Goal: Task Accomplishment & Management: Complete application form

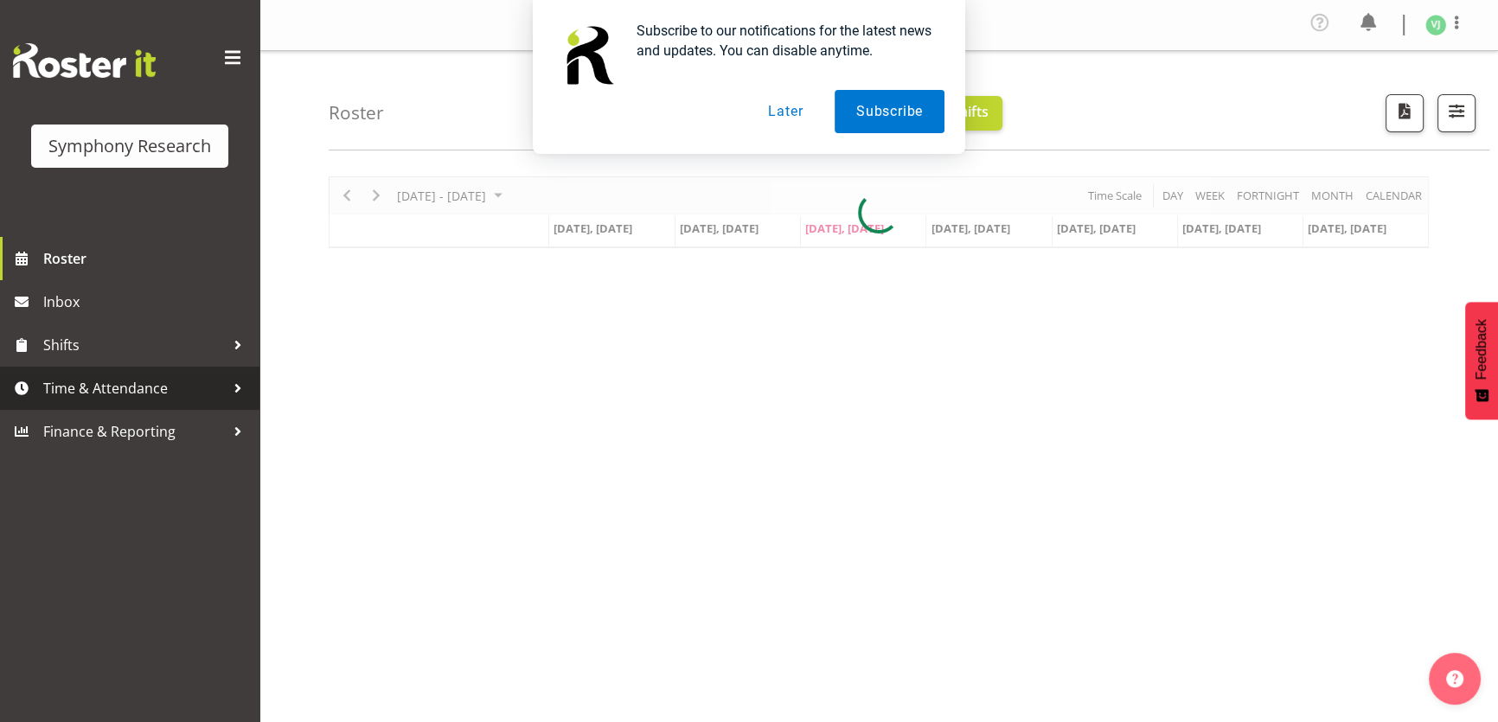
click at [220, 388] on span "Time & Attendance" at bounding box center [134, 388] width 182 height 26
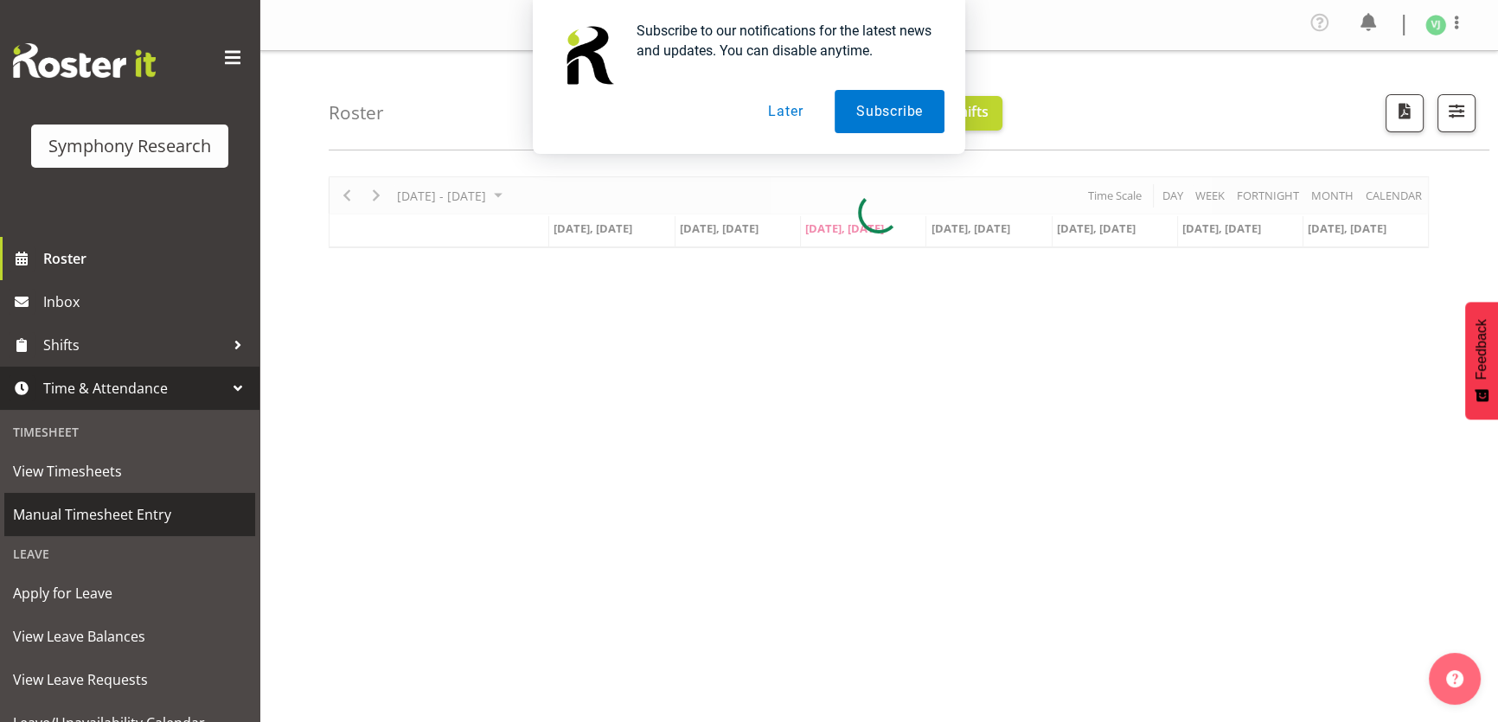
click at [173, 519] on span "Manual Timesheet Entry" at bounding box center [130, 515] width 234 height 26
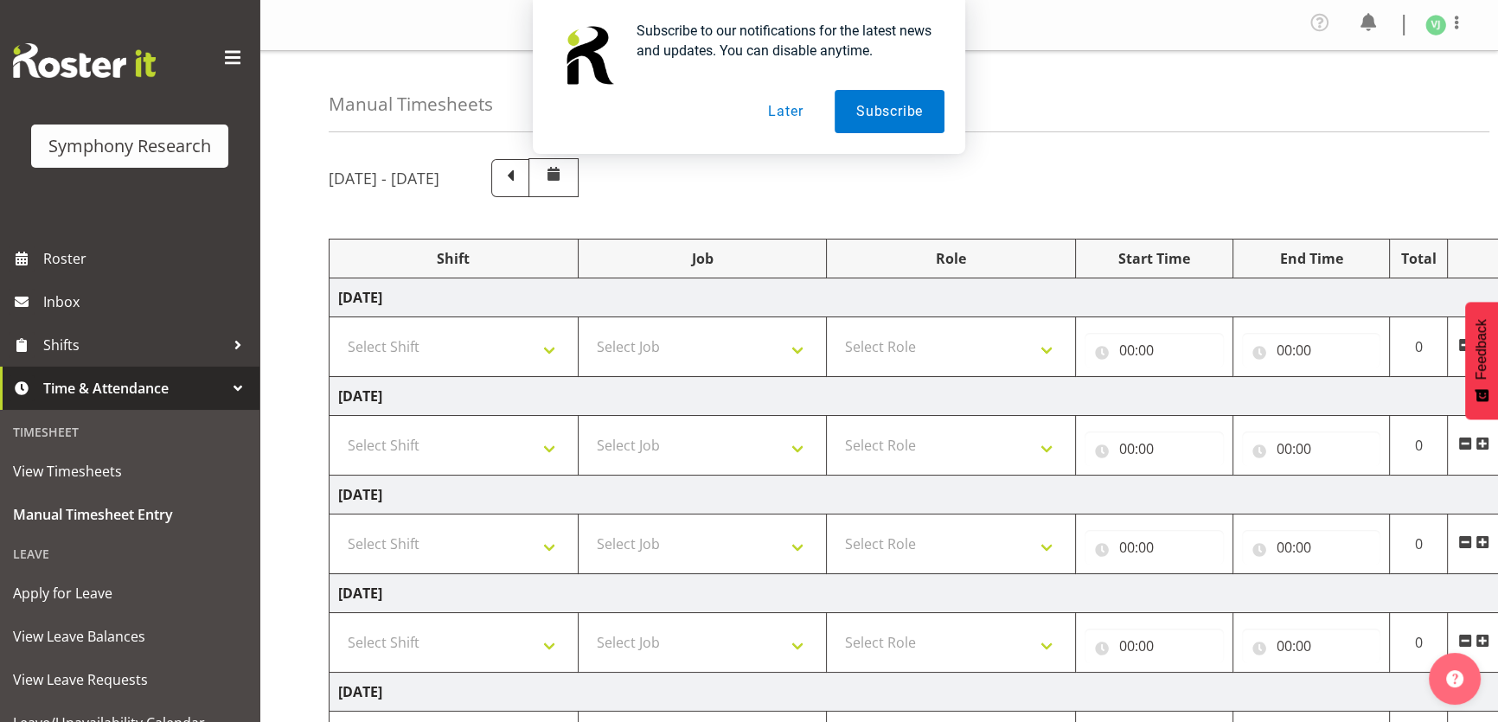
click at [785, 119] on button "Later" at bounding box center [786, 111] width 78 height 43
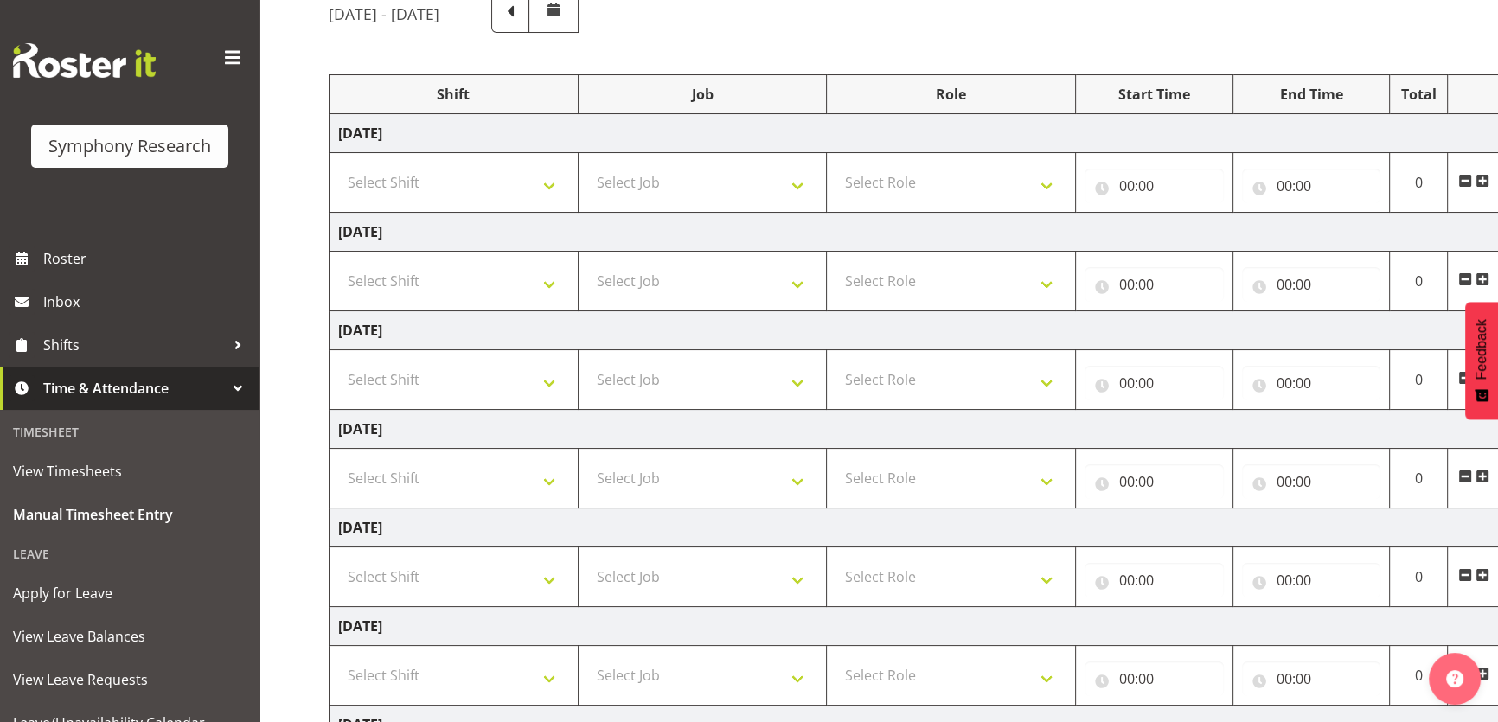
scroll to position [182, 0]
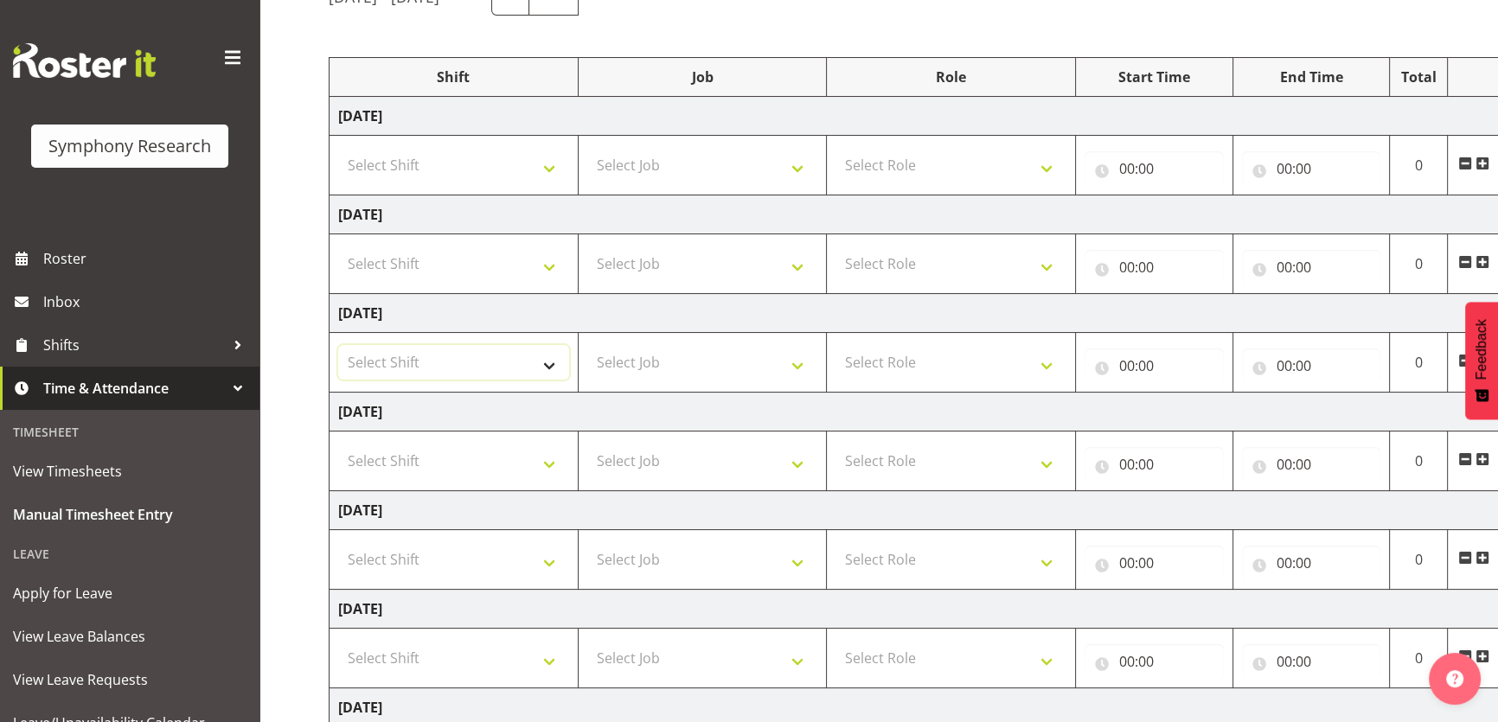
click at [533, 359] on select "Select Shift !!Weekend Residential (Roster IT Shift Label) *Business 9/10am ~ 4…" at bounding box center [453, 362] width 231 height 35
select select "4583"
click at [338, 345] on select "Select Shift !!Weekend Residential (Roster IT Shift Label) *Business 9/10am ~ 4…" at bounding box center [453, 362] width 231 height 35
click at [736, 355] on select "Select Job 550060 IF Admin 553492 World Poll Aus Wave 2 Main 2025 553493 World …" at bounding box center [702, 362] width 231 height 35
select select "760"
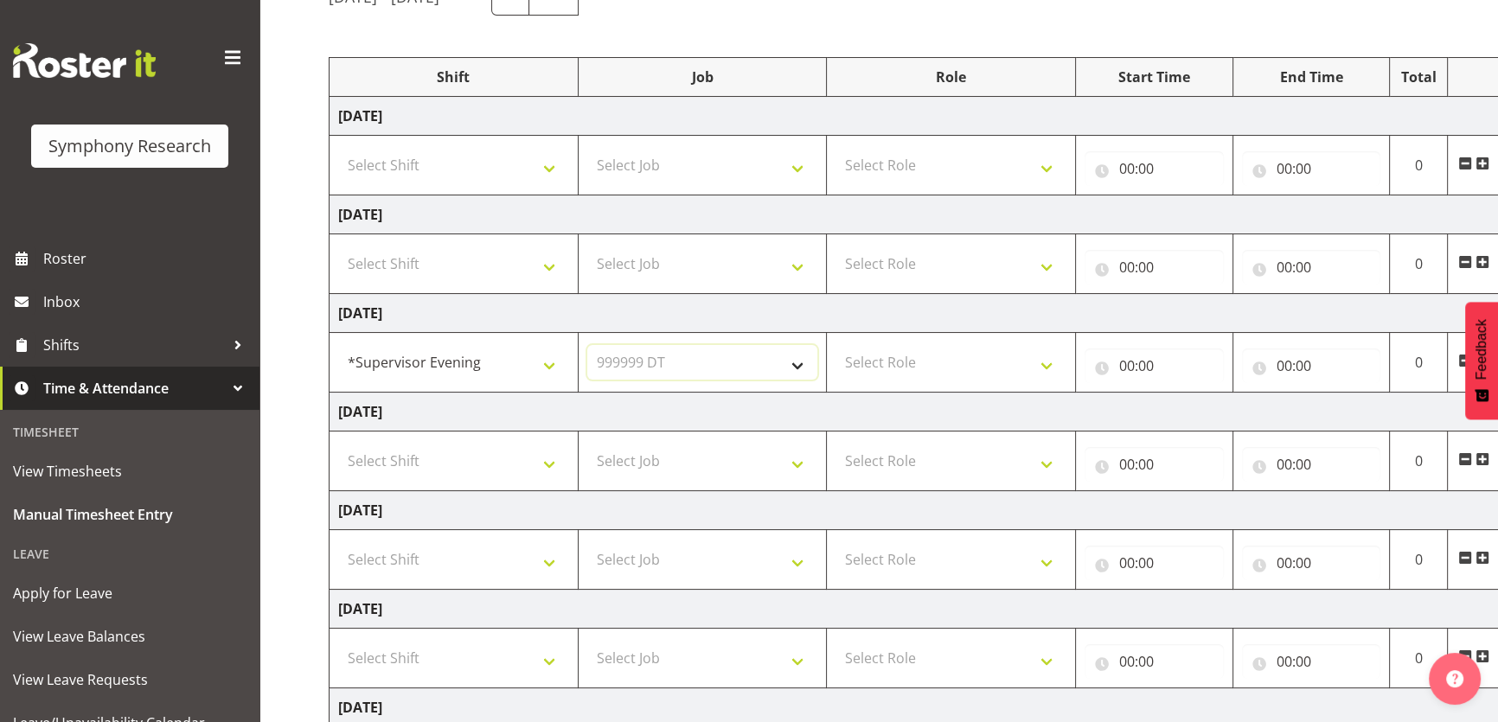
click at [587, 345] on select "Select Job 550060 IF Admin 553492 World Poll Aus Wave 2 Main 2025 553493 World …" at bounding box center [702, 362] width 231 height 35
click at [976, 372] on select "Select Role Supervisor Briefing" at bounding box center [951, 362] width 231 height 35
select select "45"
click at [836, 345] on select "Select Role Supervisor Briefing" at bounding box center [951, 362] width 231 height 35
click at [1155, 354] on input "00:00" at bounding box center [1154, 366] width 139 height 35
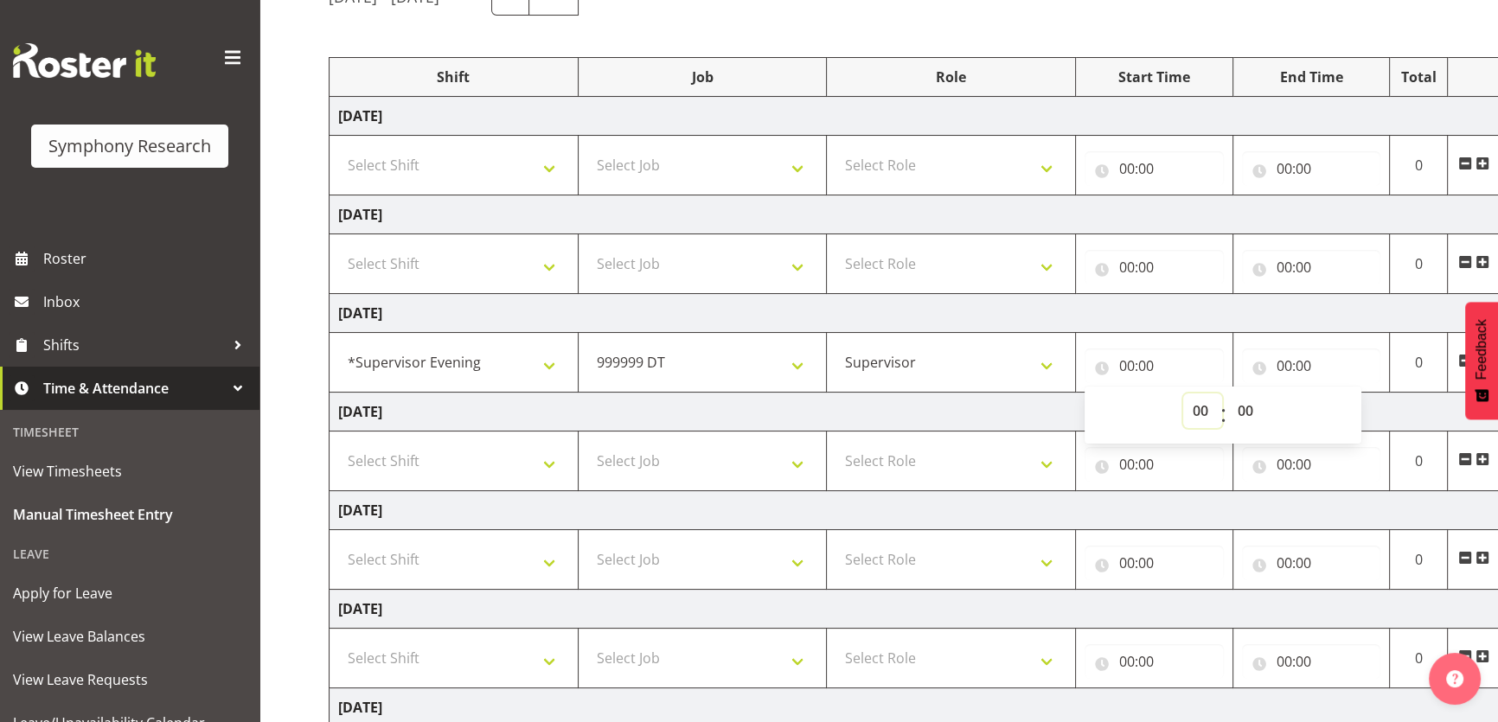
click at [1202, 394] on select "00 01 02 03 04 05 06 07 08 09 10 11 12 13 14 15 16 17 18 19 20 21 22 23" at bounding box center [1202, 411] width 39 height 35
select select "17"
click at [1183, 394] on select "00 01 02 03 04 05 06 07 08 09 10 11 12 13 14 15 16 17 18 19 20 21 22 23" at bounding box center [1202, 411] width 39 height 35
type input "17:00"
click at [1277, 360] on input "00:00" at bounding box center [1311, 366] width 139 height 35
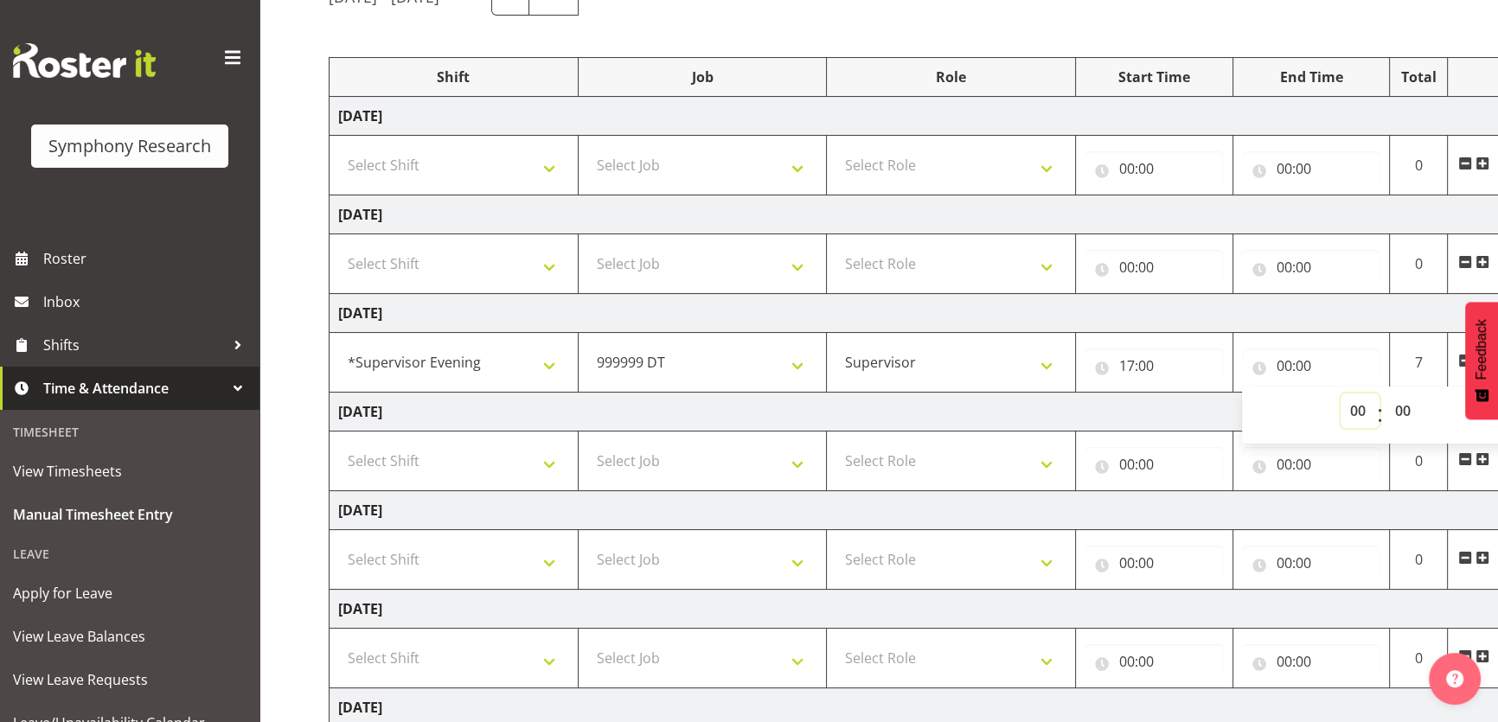
click at [1350, 397] on select "00 01 02 03 04 05 06 07 08 09 10 11 12 13 14 15 16 17 18 19 20 21 22 23" at bounding box center [1360, 411] width 39 height 35
select select "17"
click at [1341, 394] on select "00 01 02 03 04 05 06 07 08 09 10 11 12 13 14 15 16 17 18 19 20 21 22 23" at bounding box center [1360, 411] width 39 height 35
type input "17:00"
click at [1406, 406] on select "00 01 02 03 04 05 06 07 08 09 10 11 12 13 14 15 16 17 18 19 20 21 22 23 24 25 2…" at bounding box center [1405, 411] width 39 height 35
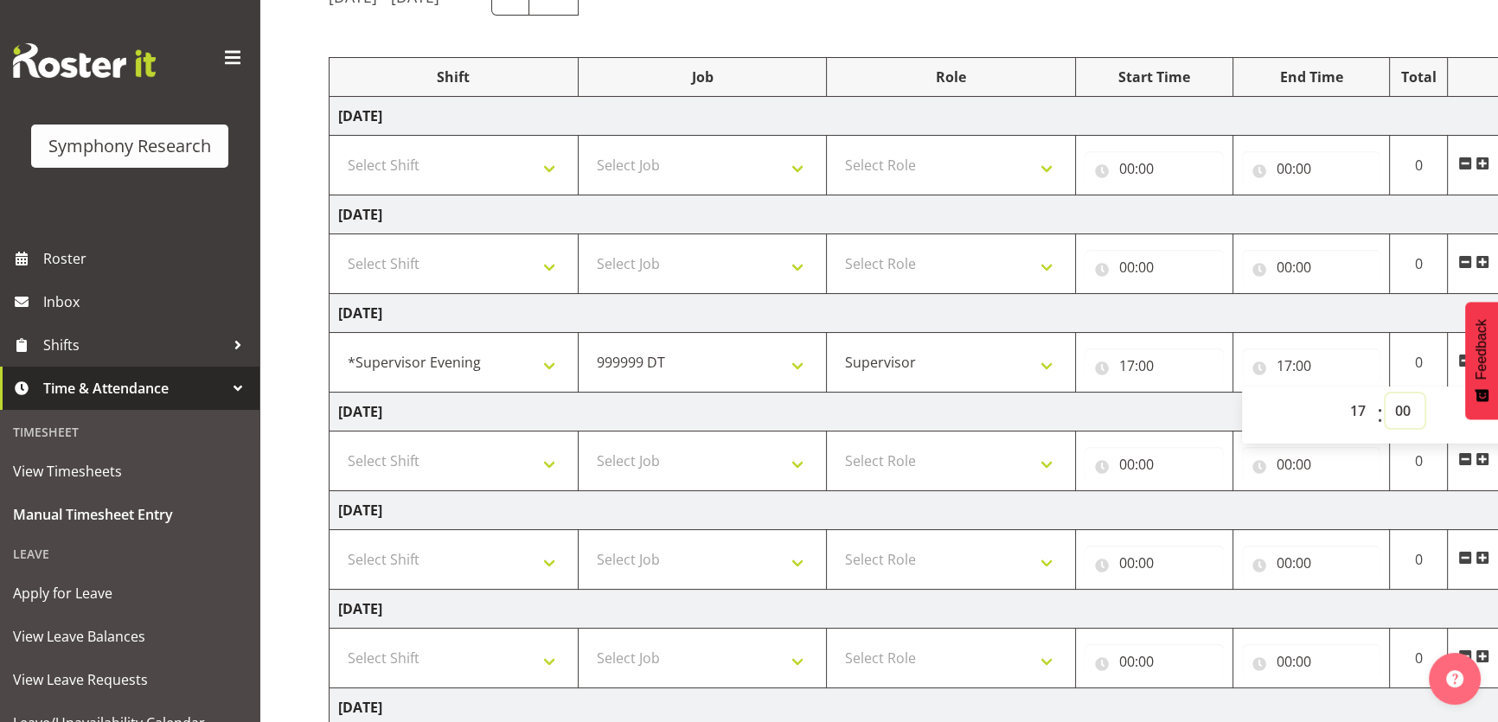
select select "45"
click at [1386, 394] on select "00 01 02 03 04 05 06 07 08 09 10 11 12 13 14 15 16 17 18 19 20 21 22 23 24 25 2…" at bounding box center [1405, 411] width 39 height 35
type input "17:45"
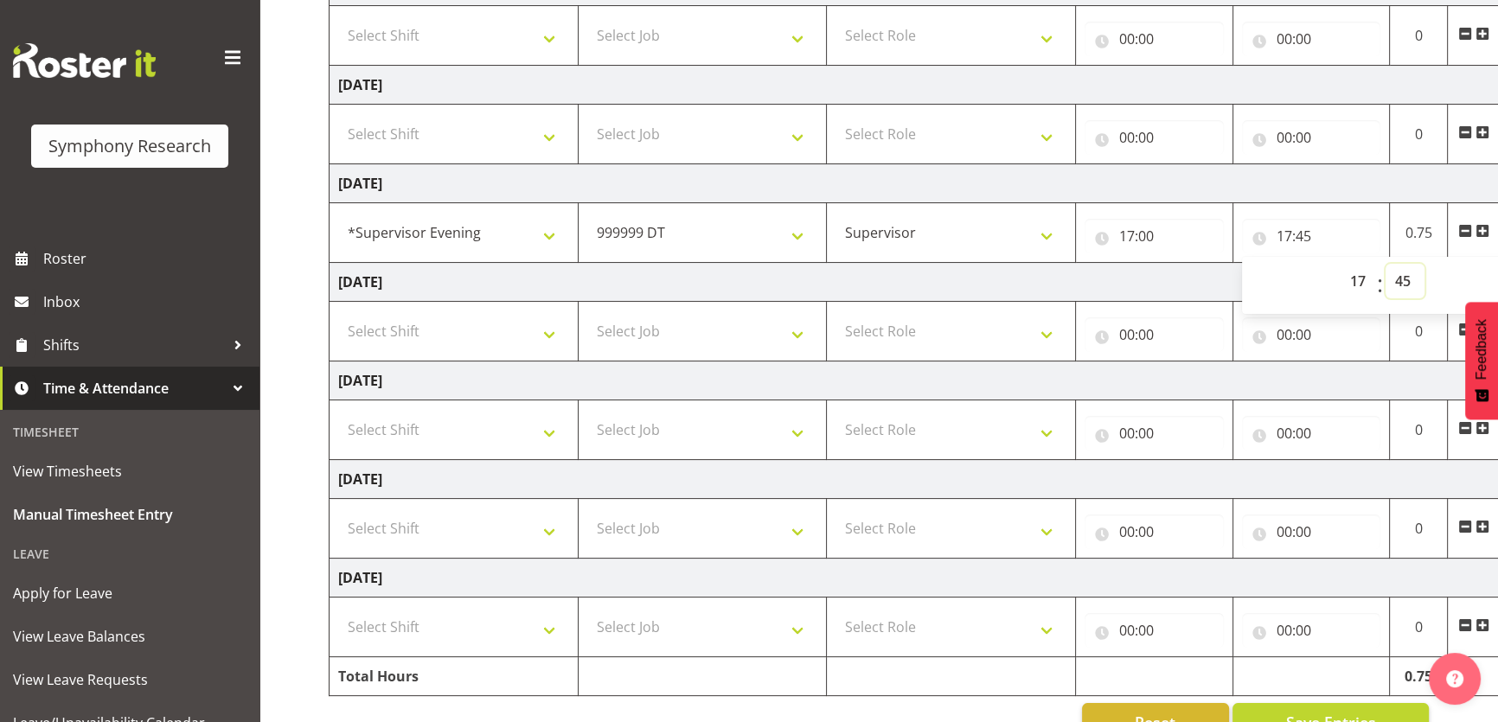
scroll to position [353, 0]
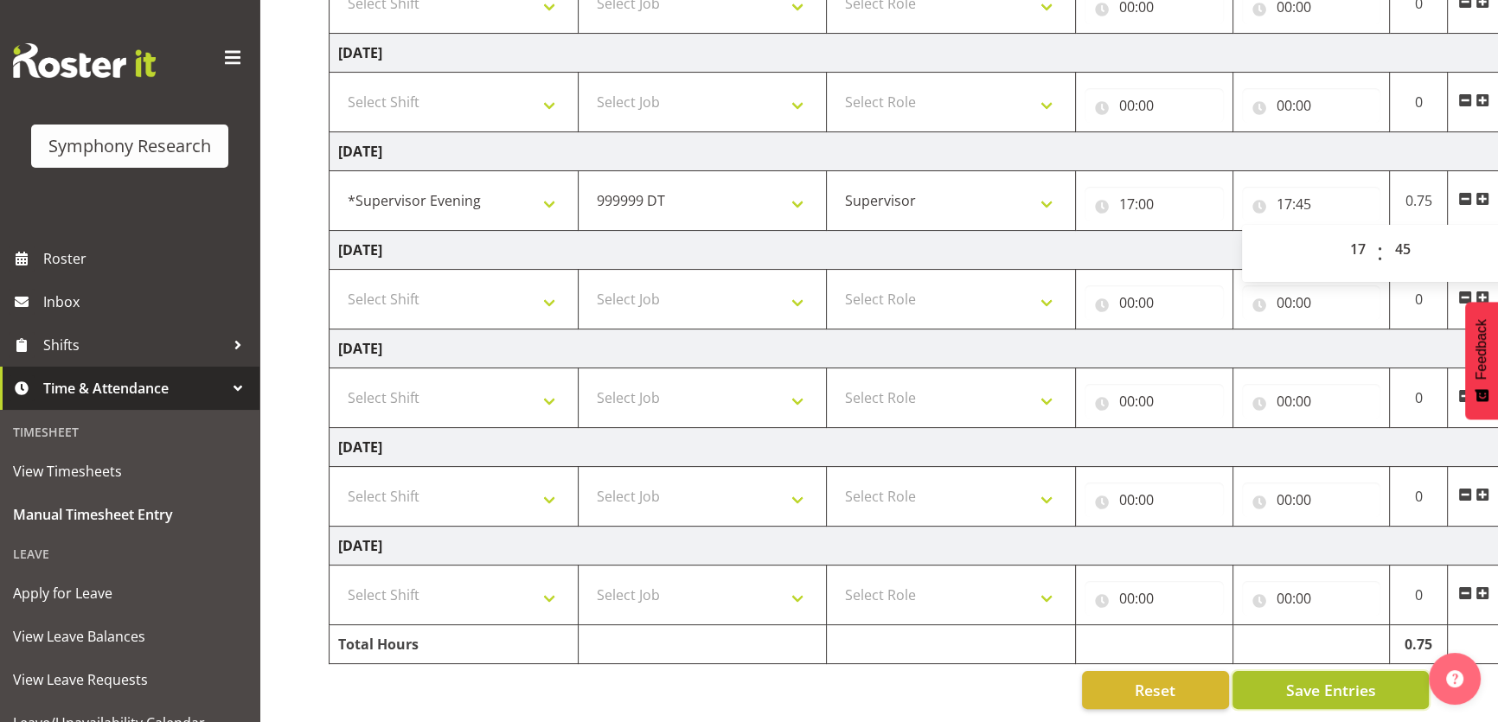
click at [1255, 676] on button "Save Entries" at bounding box center [1331, 690] width 196 height 38
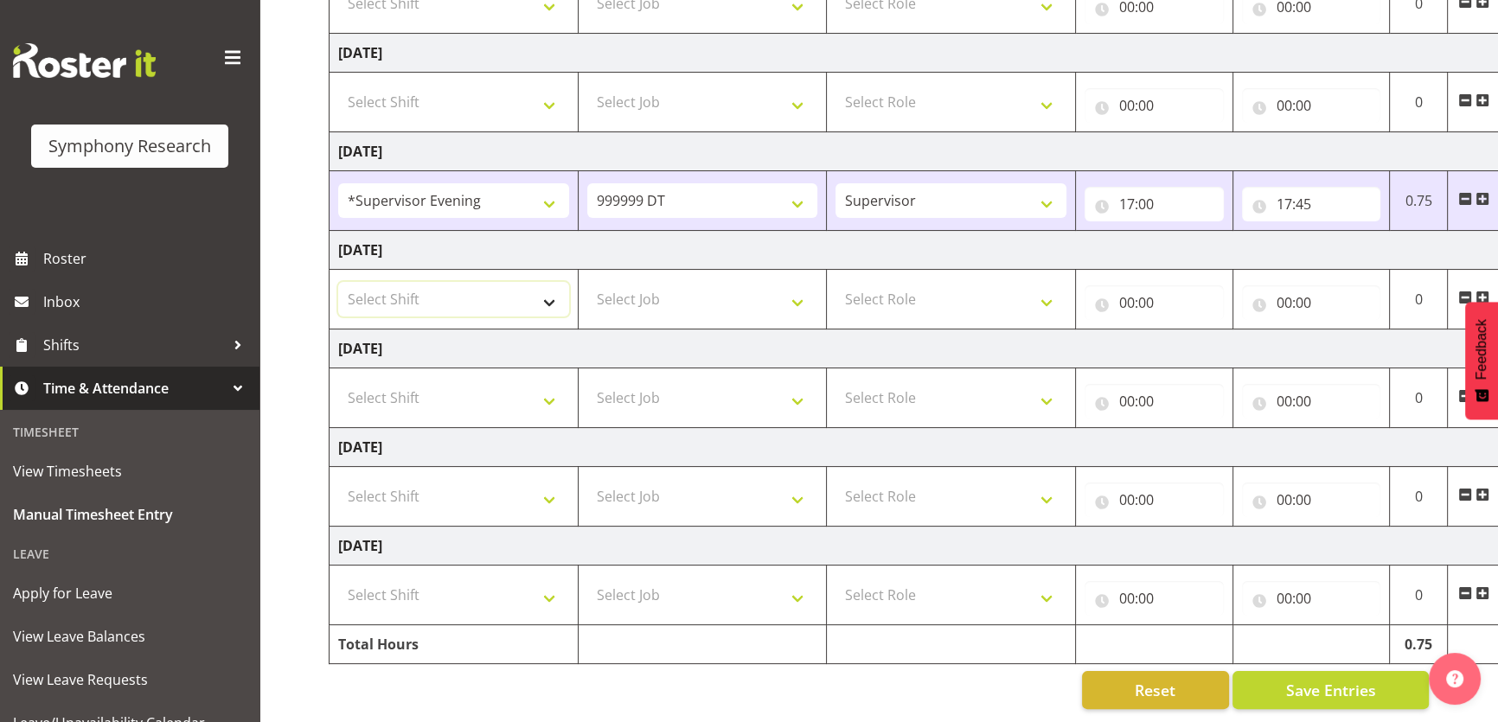
click at [528, 292] on select "Select Shift !!Weekend Residential (Roster IT Shift Label) *Business 9/10am ~ 4…" at bounding box center [453, 299] width 231 height 35
select select "4583"
click at [338, 282] on select "Select Shift !!Weekend Residential (Roster IT Shift Label) *Business 9/10am ~ 4…" at bounding box center [453, 299] width 231 height 35
click at [791, 286] on select "Select Job 550060 IF Admin 553492 World Poll Aus Wave 2 Main 2025 553493 World …" at bounding box center [702, 299] width 231 height 35
click at [493, 282] on select "!!Weekend Residential (Roster IT Shift Label) *Business 9/10am ~ 4:30pm *Busine…" at bounding box center [453, 299] width 231 height 35
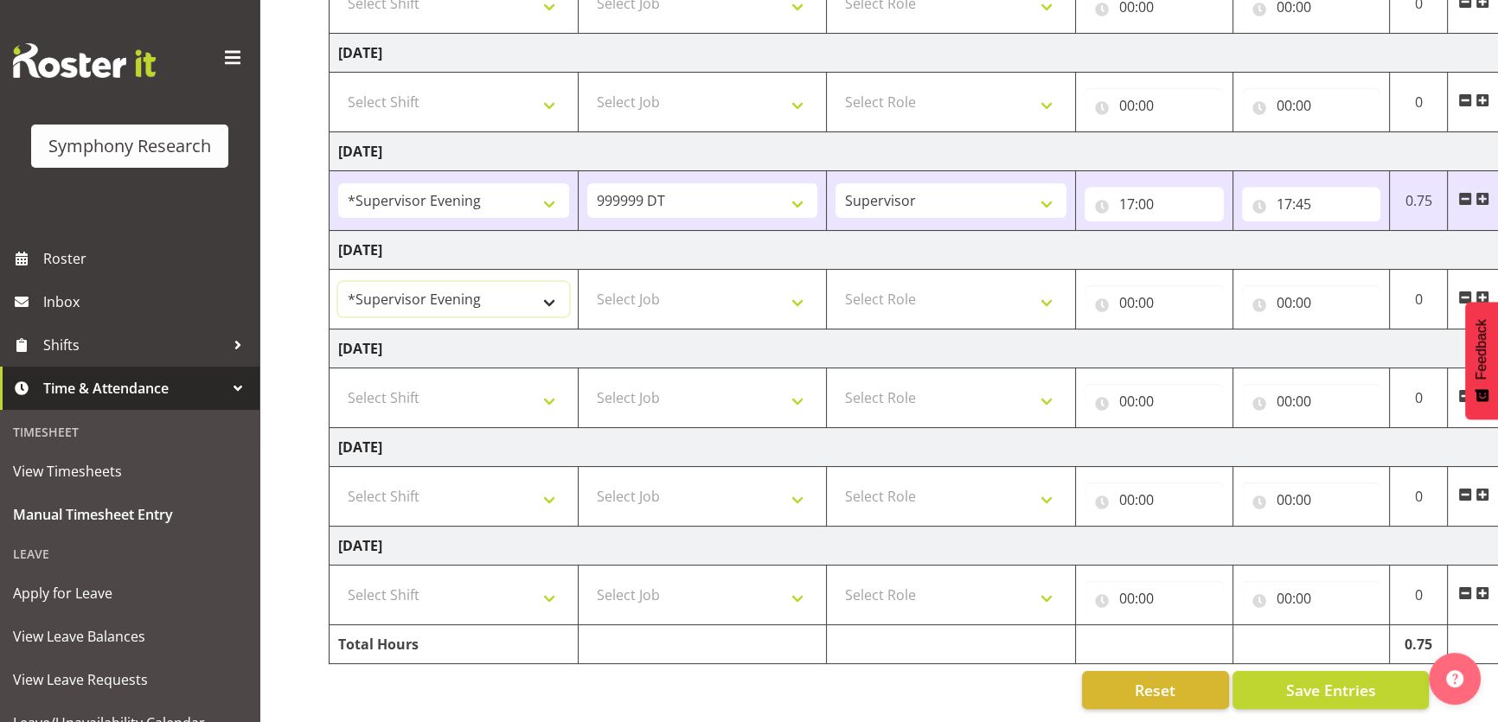
click at [493, 282] on select "!!Weekend Residential (Roster IT Shift Label) *Business 9/10am ~ 4:30pm *Busine…" at bounding box center [453, 299] width 231 height 35
click at [762, 310] on td "Select Job 550060 IF Admin 553492 World Poll Aus Wave 2 Main 2025 553493 World …" at bounding box center [702, 300] width 249 height 60
click at [789, 286] on select "Select Job 550060 IF Admin 553492 World Poll Aus Wave 2 Main 2025 553493 World …" at bounding box center [702, 299] width 231 height 35
click at [1484, 195] on span at bounding box center [1483, 199] width 14 height 14
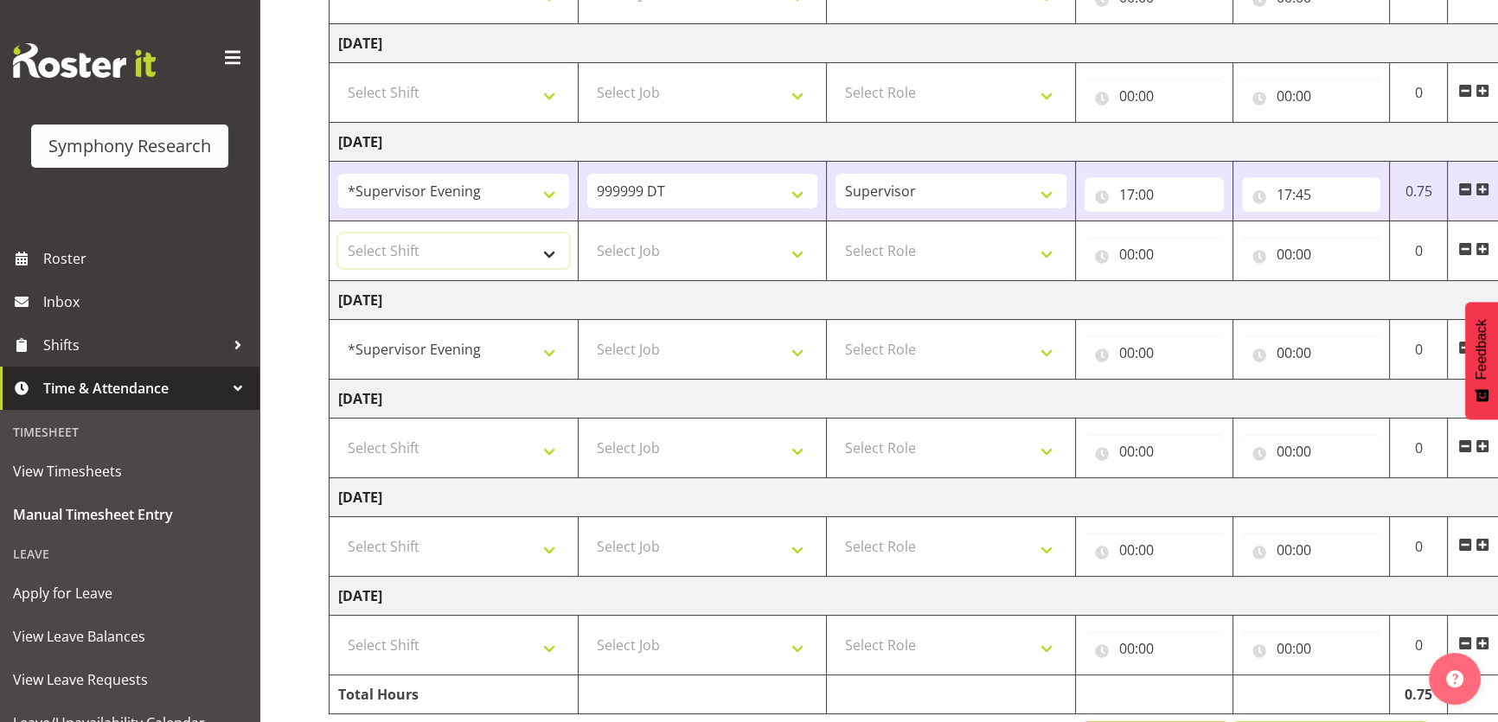
click at [510, 247] on select "Select Shift !!Weekend Residential (Roster IT Shift Label) *Business 9/10am ~ 4…" at bounding box center [453, 251] width 231 height 35
select select "4583"
click at [338, 234] on select "Select Shift !!Weekend Residential (Roster IT Shift Label) *Business 9/10am ~ 4…" at bounding box center [453, 251] width 231 height 35
click at [792, 237] on select "Select Job 550060 IF Admin 553492 World Poll Aus Wave 2 Main 2025 553493 World …" at bounding box center [702, 251] width 231 height 35
click at [702, 237] on select "Select Job 550060 IF Admin 553492 World Poll Aus Wave 2 Main 2025 553493 World …" at bounding box center [702, 251] width 231 height 35
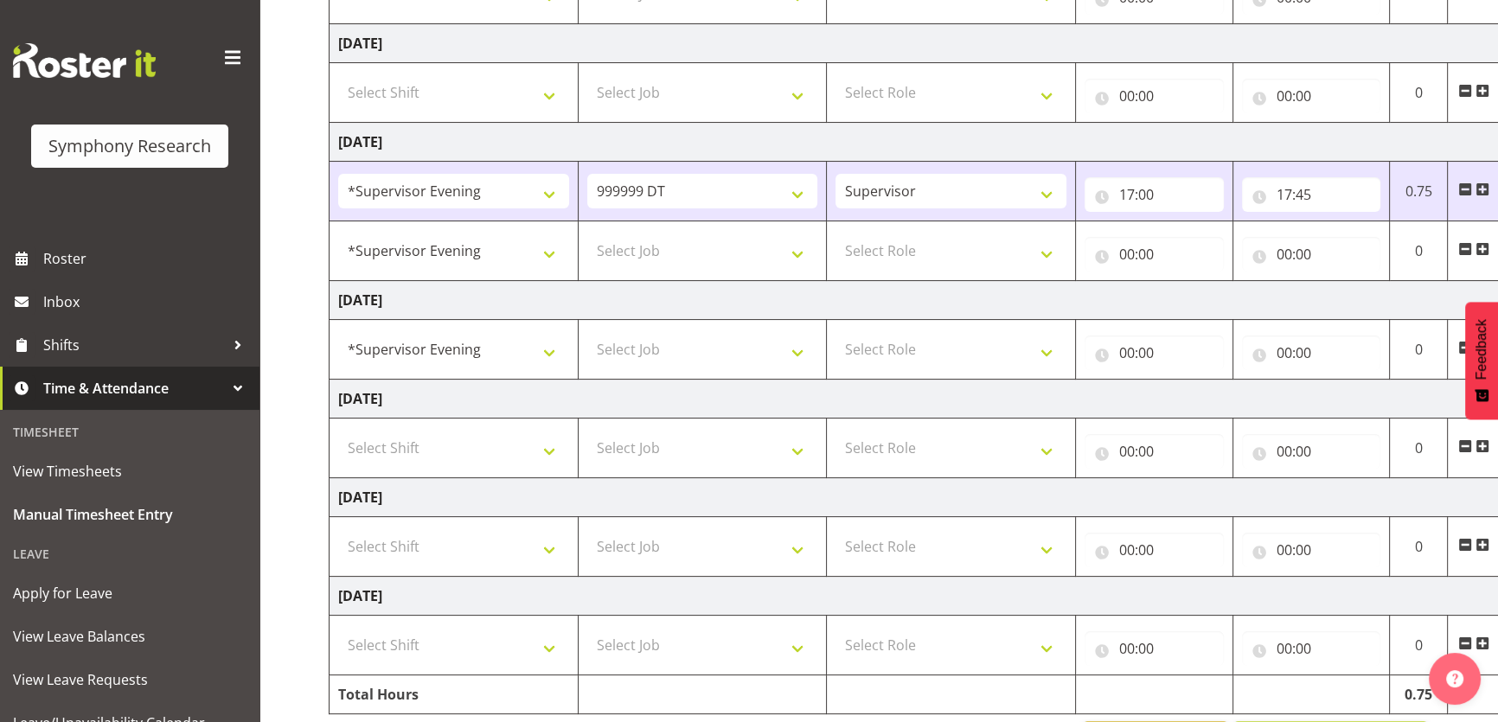
click at [1466, 251] on span at bounding box center [1466, 249] width 14 height 14
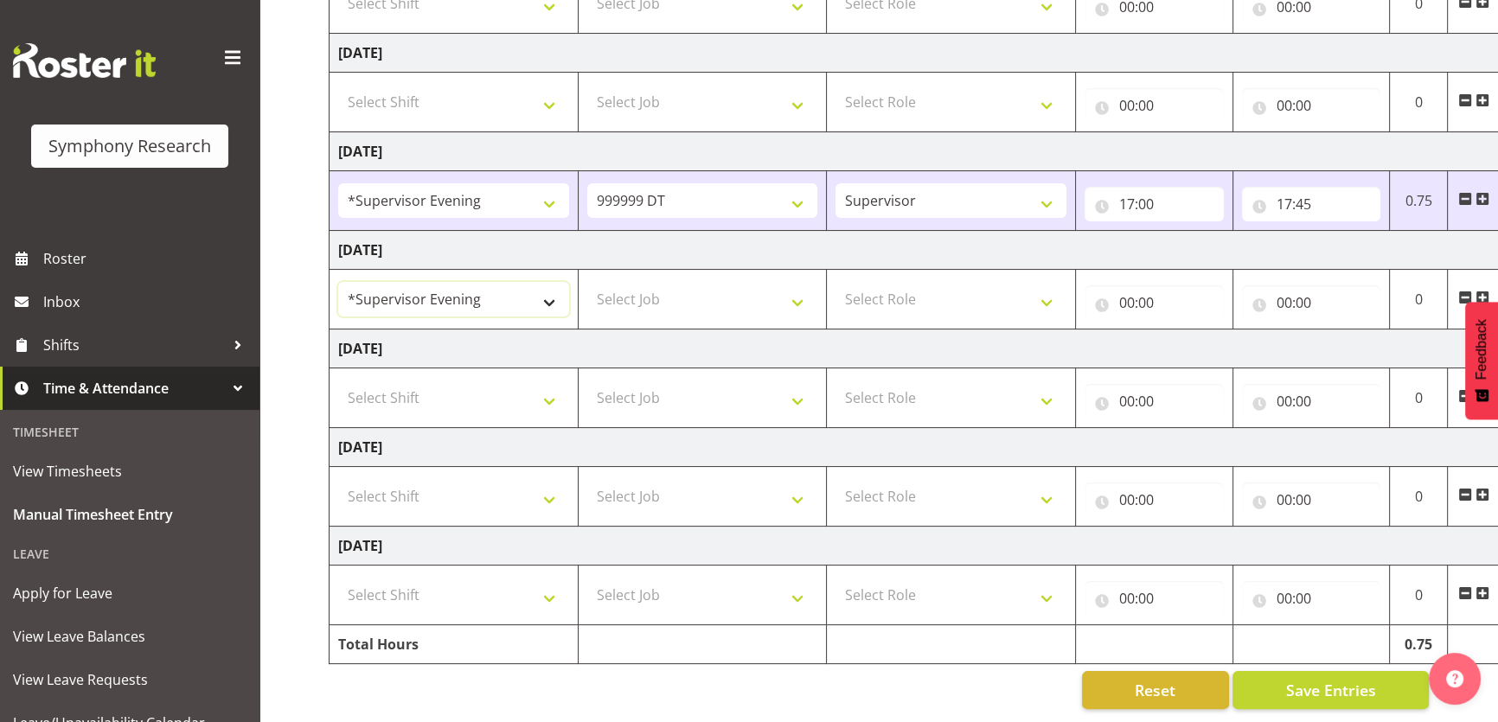
click at [519, 302] on select "!!Weekend Residential (Roster IT Shift Label) *Business 9/10am ~ 4:30pm *Busine…" at bounding box center [453, 299] width 231 height 35
click at [338, 282] on select "!!Weekend Residential (Roster IT Shift Label) *Business 9/10am ~ 4:30pm *Busine…" at bounding box center [453, 299] width 231 height 35
click at [792, 298] on select "Select Job 550060 IF Admin 553492 World Poll Aus Wave 2 Main 2025 553493 World …" at bounding box center [702, 299] width 231 height 35
select select "760"
click at [587, 282] on select "Select Job 550060 IF Admin 553492 World Poll Aus Wave 2 Main 2025 553493 World …" at bounding box center [702, 299] width 231 height 35
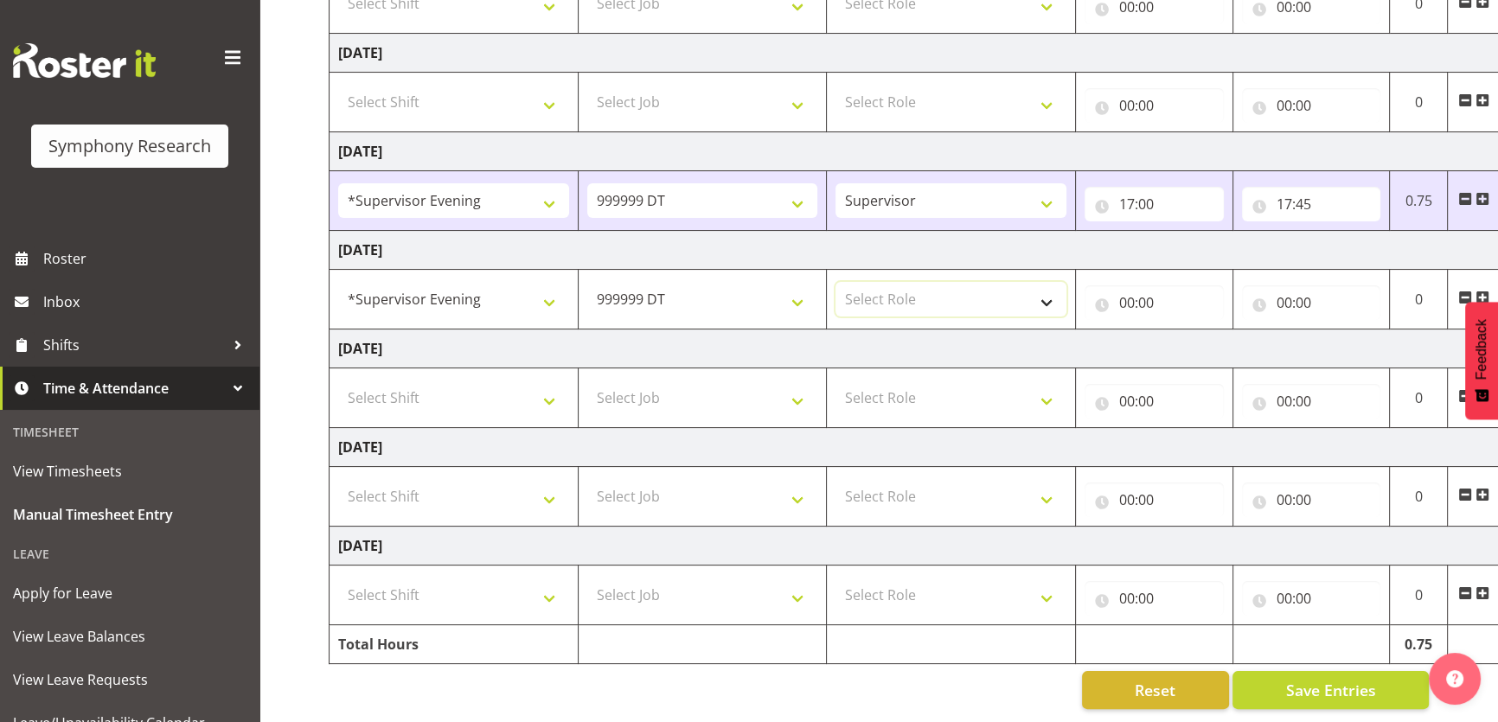
click at [1036, 285] on select "Select Role Supervisor Briefing" at bounding box center [951, 299] width 231 height 35
select select "45"
click at [836, 282] on select "Select Role Supervisor Briefing" at bounding box center [951, 299] width 231 height 35
click at [1132, 285] on input "00:00" at bounding box center [1154, 302] width 139 height 35
click at [1197, 343] on select "00 01 02 03 04 05 06 07 08 09 10 11 12 13 14 15 16 17 18 19 20 21 22 23" at bounding box center [1202, 347] width 39 height 35
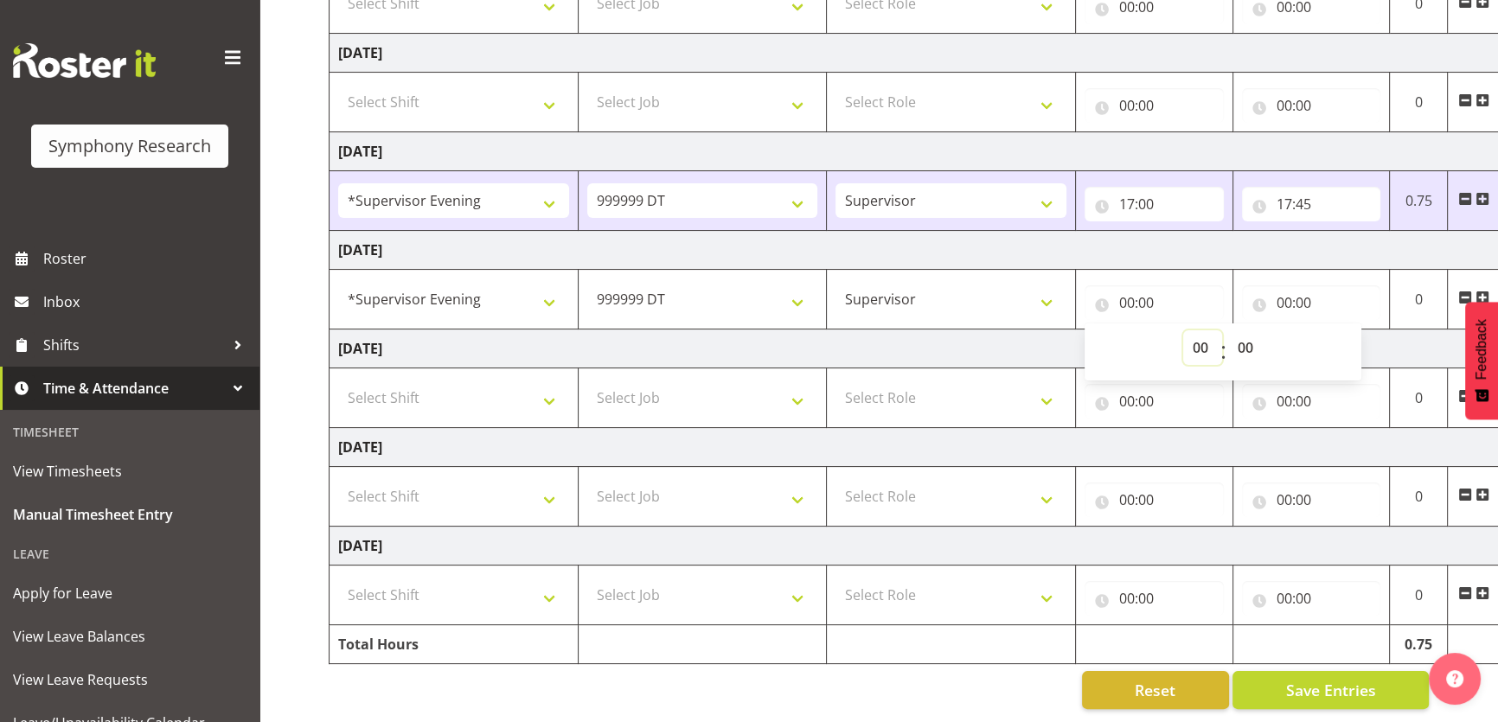
select select "17"
click at [1183, 330] on select "00 01 02 03 04 05 06 07 08 09 10 11 12 13 14 15 16 17 18 19 20 21 22 23" at bounding box center [1202, 347] width 39 height 35
type input "17:00"
click at [1289, 294] on input "00:00" at bounding box center [1311, 302] width 139 height 35
click at [1365, 344] on select "00 01 02 03 04 05 06 07 08 09 10 11 12 13 14 15 16 17 18 19 20 21 22 23" at bounding box center [1360, 347] width 39 height 35
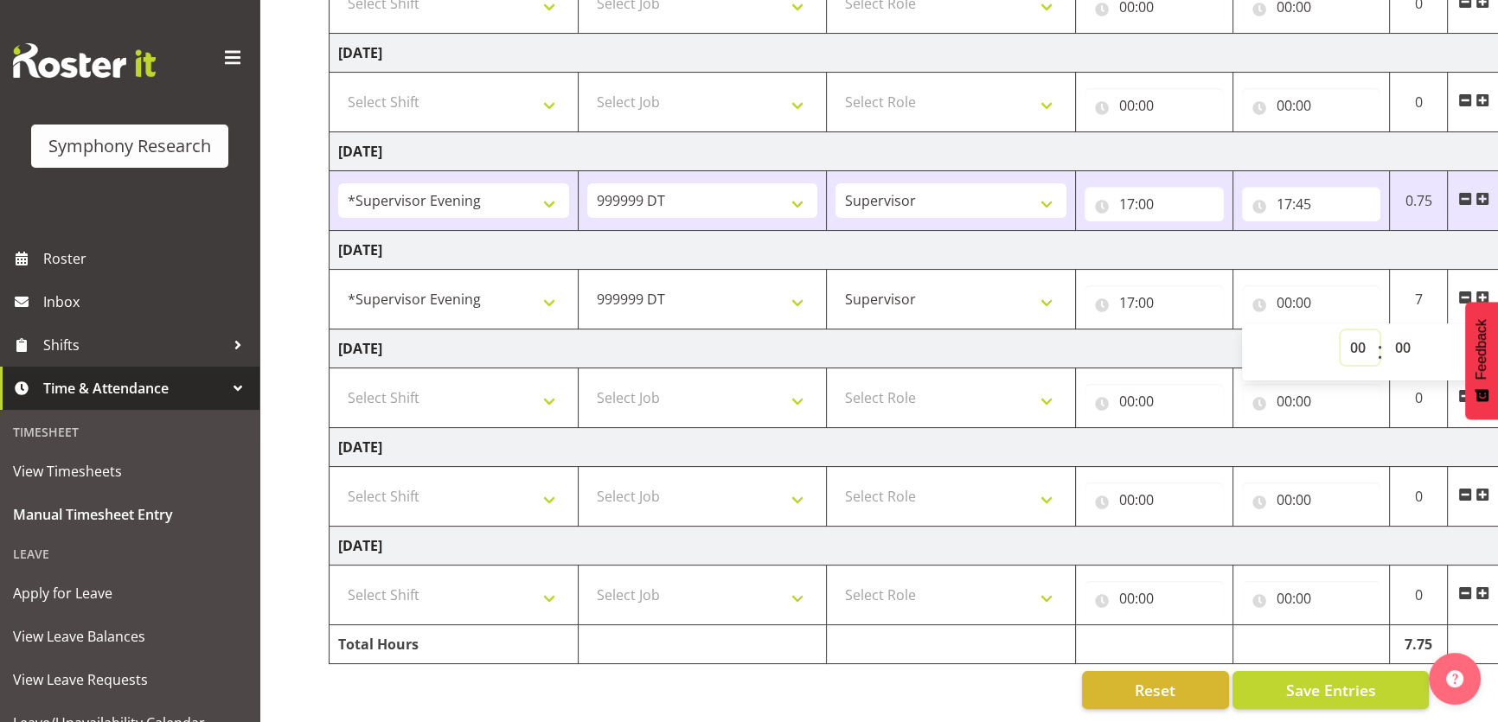
select select "19"
click at [1341, 330] on select "00 01 02 03 04 05 06 07 08 09 10 11 12 13 14 15 16 17 18 19 20 21 22 23" at bounding box center [1360, 347] width 39 height 35
type input "19:00"
click at [1252, 675] on button "Save Entries" at bounding box center [1331, 690] width 196 height 38
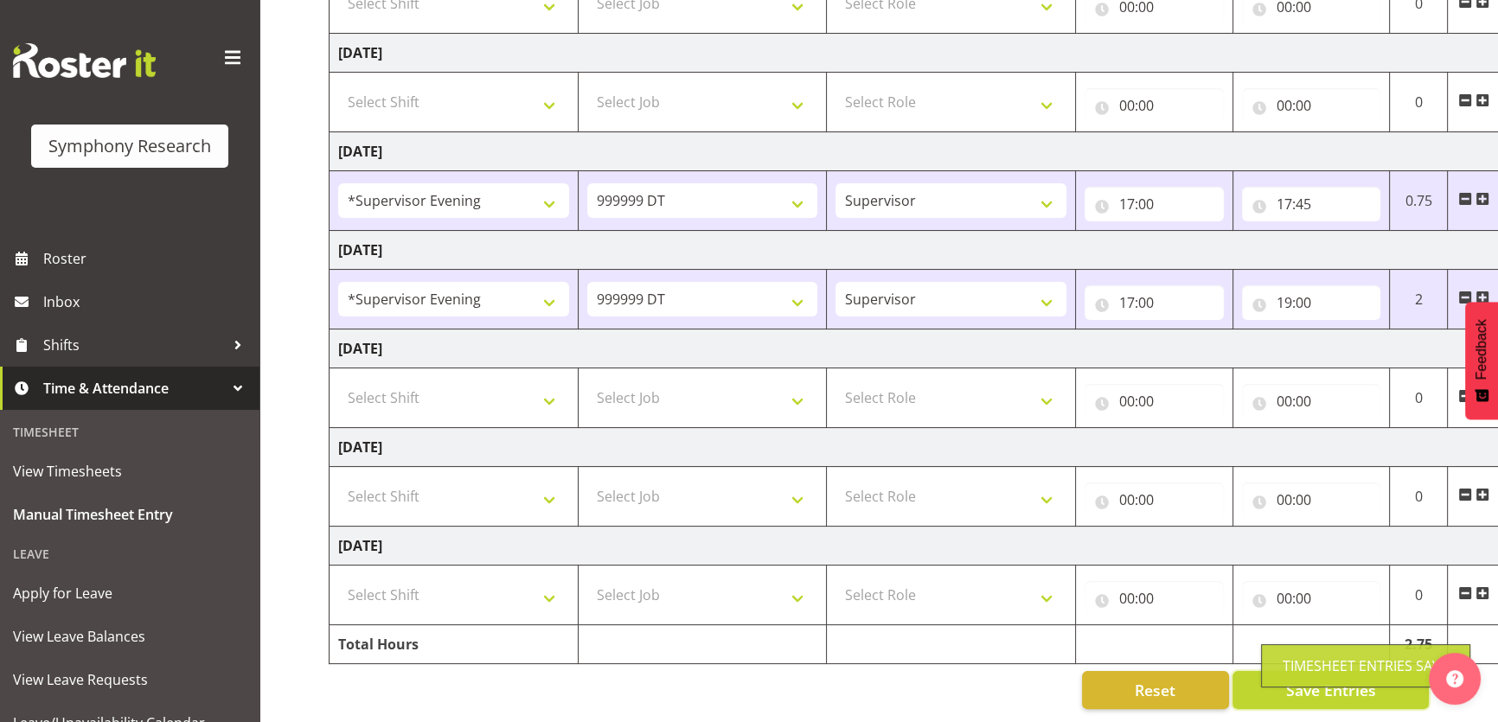
scroll to position [0, 0]
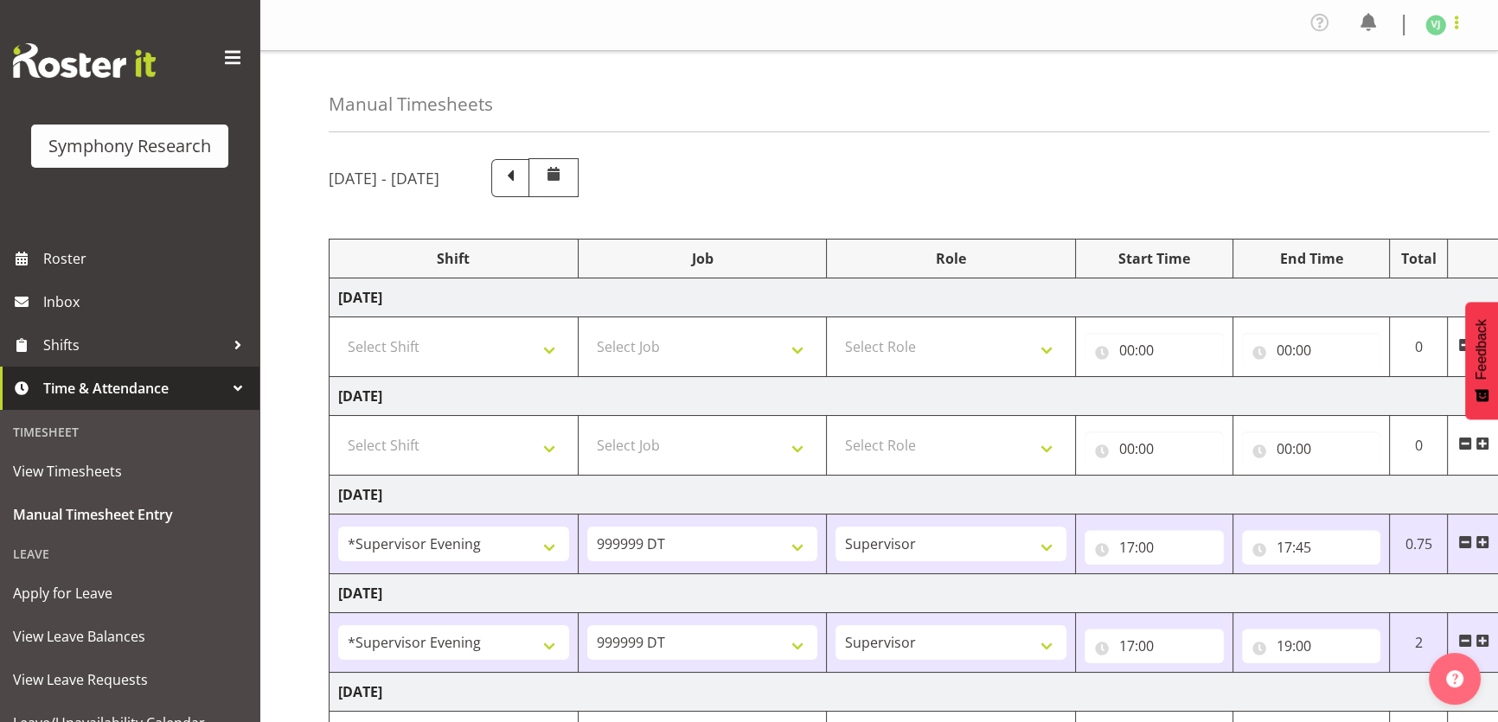
click at [1456, 20] on span at bounding box center [1456, 22] width 21 height 21
click at [1343, 93] on link "Log Out" at bounding box center [1384, 95] width 166 height 31
